Goal: Transaction & Acquisition: Purchase product/service

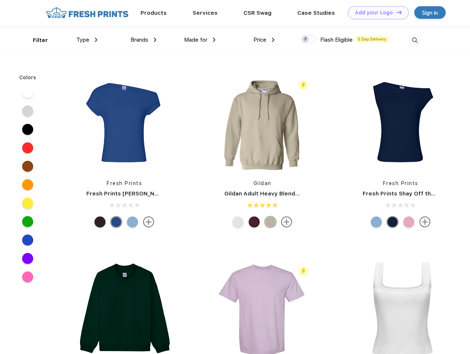
click at [375, 13] on link "Add your Logo Design Tool" at bounding box center [378, 12] width 61 height 13
click at [0, 0] on div "Design Tool" at bounding box center [0, 0] width 0 height 0
click at [396, 12] on link "Add your Logo Design Tool" at bounding box center [378, 12] width 61 height 13
click at [35, 40] on div "Filter" at bounding box center [40, 40] width 15 height 8
click at [87, 40] on span "Type" at bounding box center [82, 39] width 13 height 7
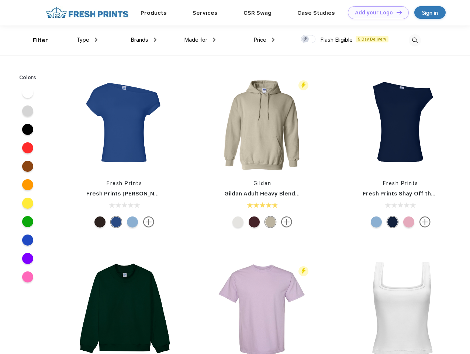
click at [143, 40] on span "Brands" at bounding box center [140, 39] width 18 height 7
click at [200, 40] on span "Made for" at bounding box center [195, 39] width 23 height 7
click at [264, 40] on span "Price" at bounding box center [259, 39] width 13 height 7
click at [308, 39] on div at bounding box center [308, 39] width 14 height 8
click at [306, 39] on input "checkbox" at bounding box center [303, 37] width 5 height 5
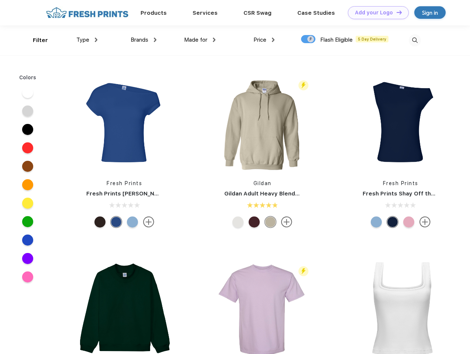
click at [414, 40] on img at bounding box center [415, 40] width 12 height 12
